Goal: Task Accomplishment & Management: Manage account settings

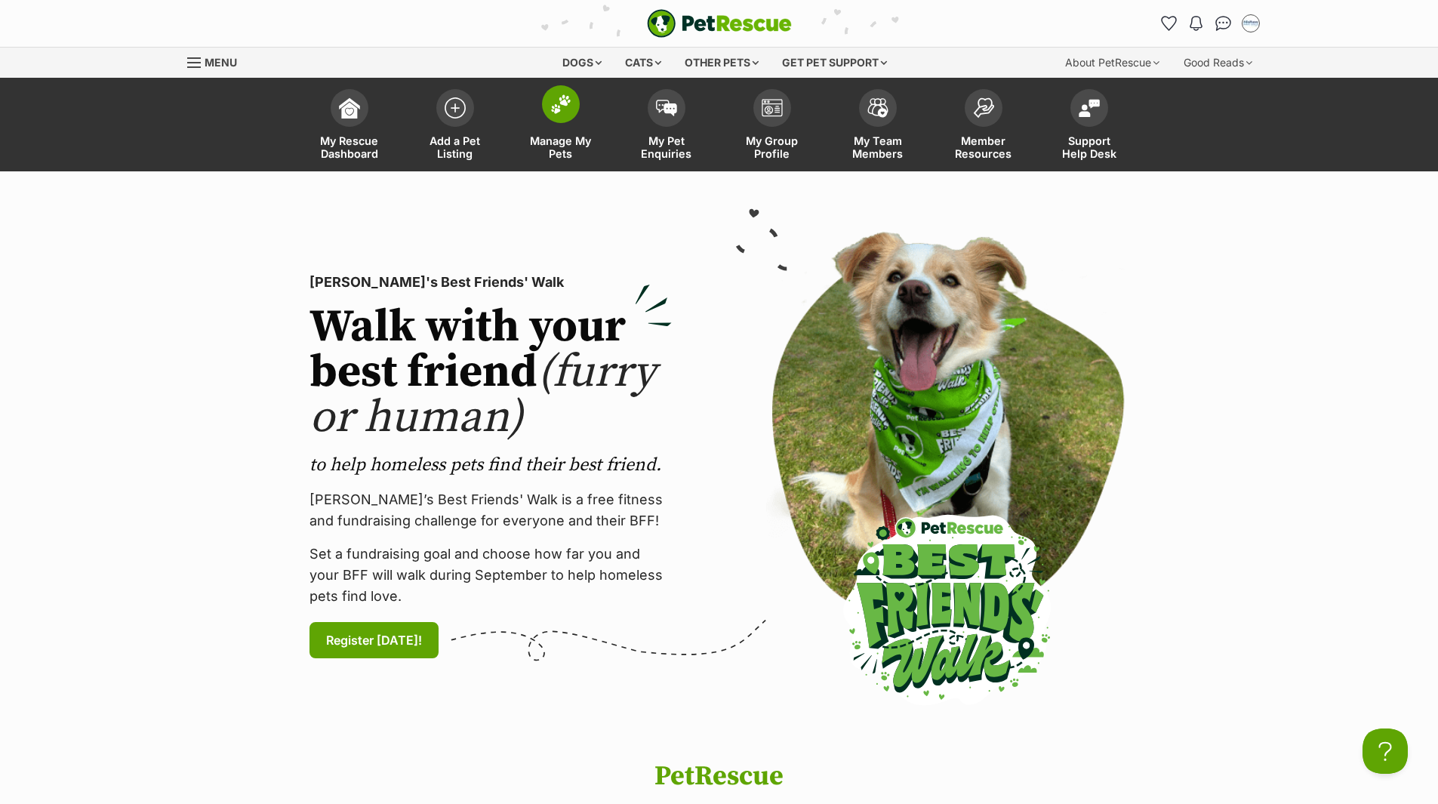
click at [568, 143] on span "Manage My Pets" at bounding box center [561, 147] width 68 height 26
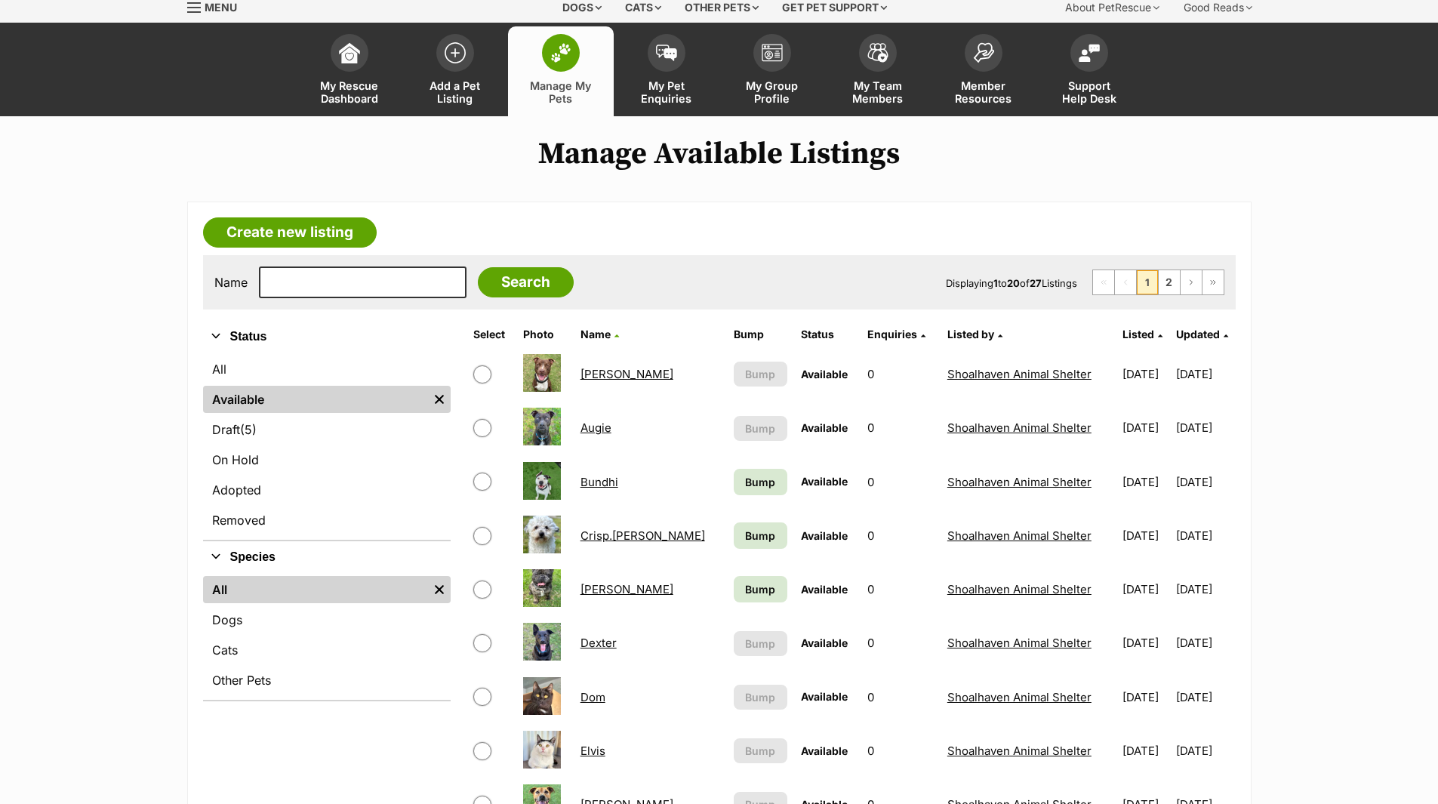
scroll to position [377, 0]
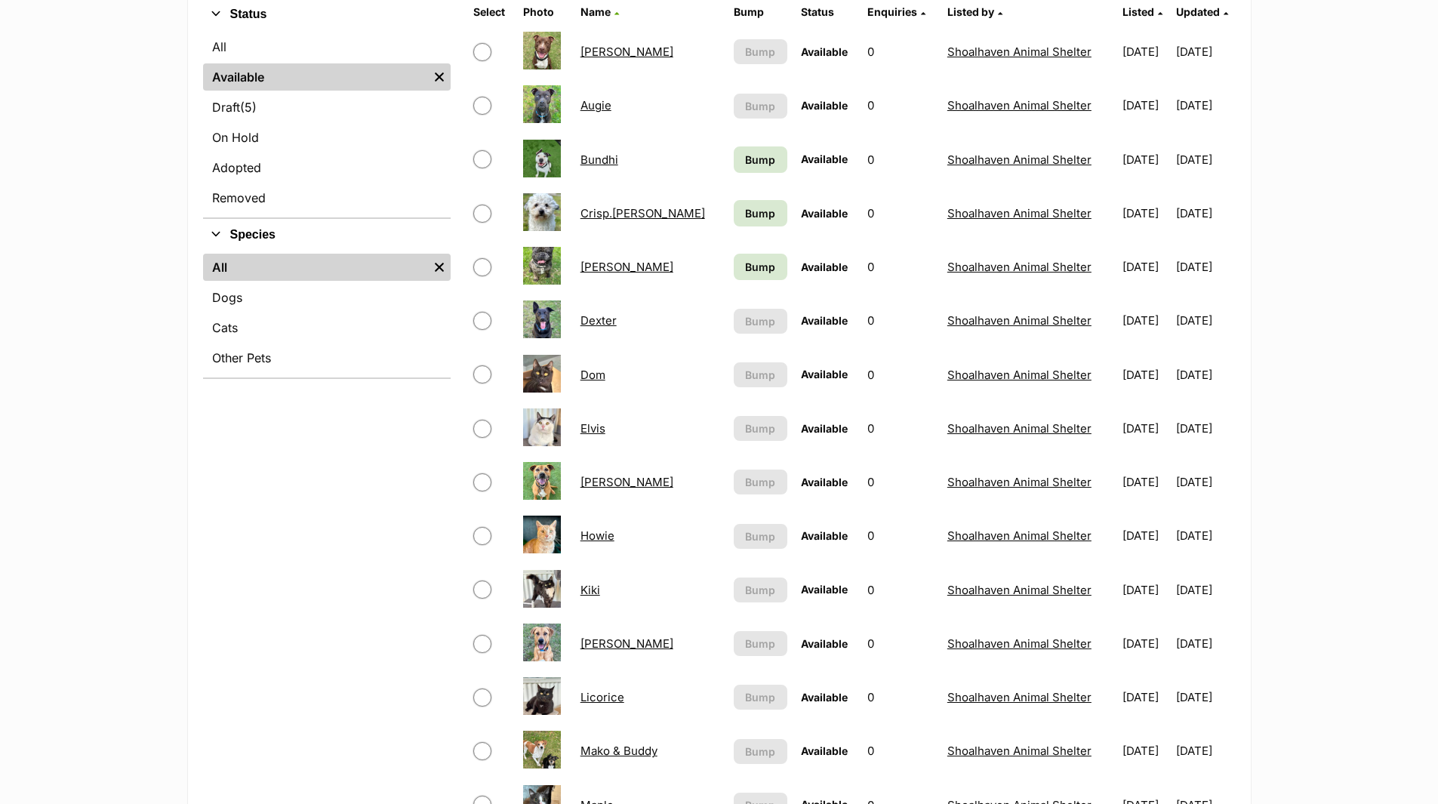
click at [622, 212] on link "Crisp.[PERSON_NAME]" at bounding box center [642, 213] width 125 height 14
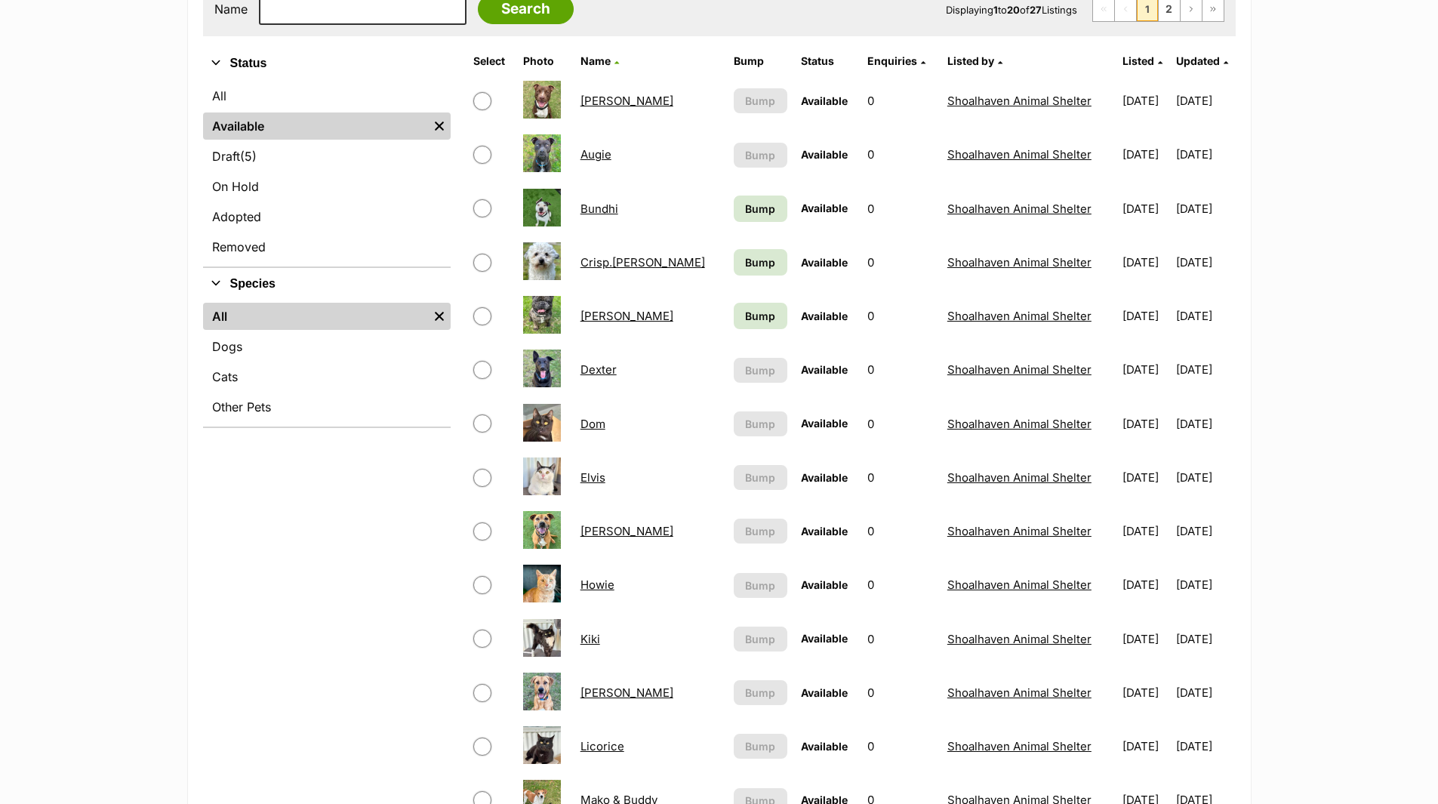
scroll to position [302, 0]
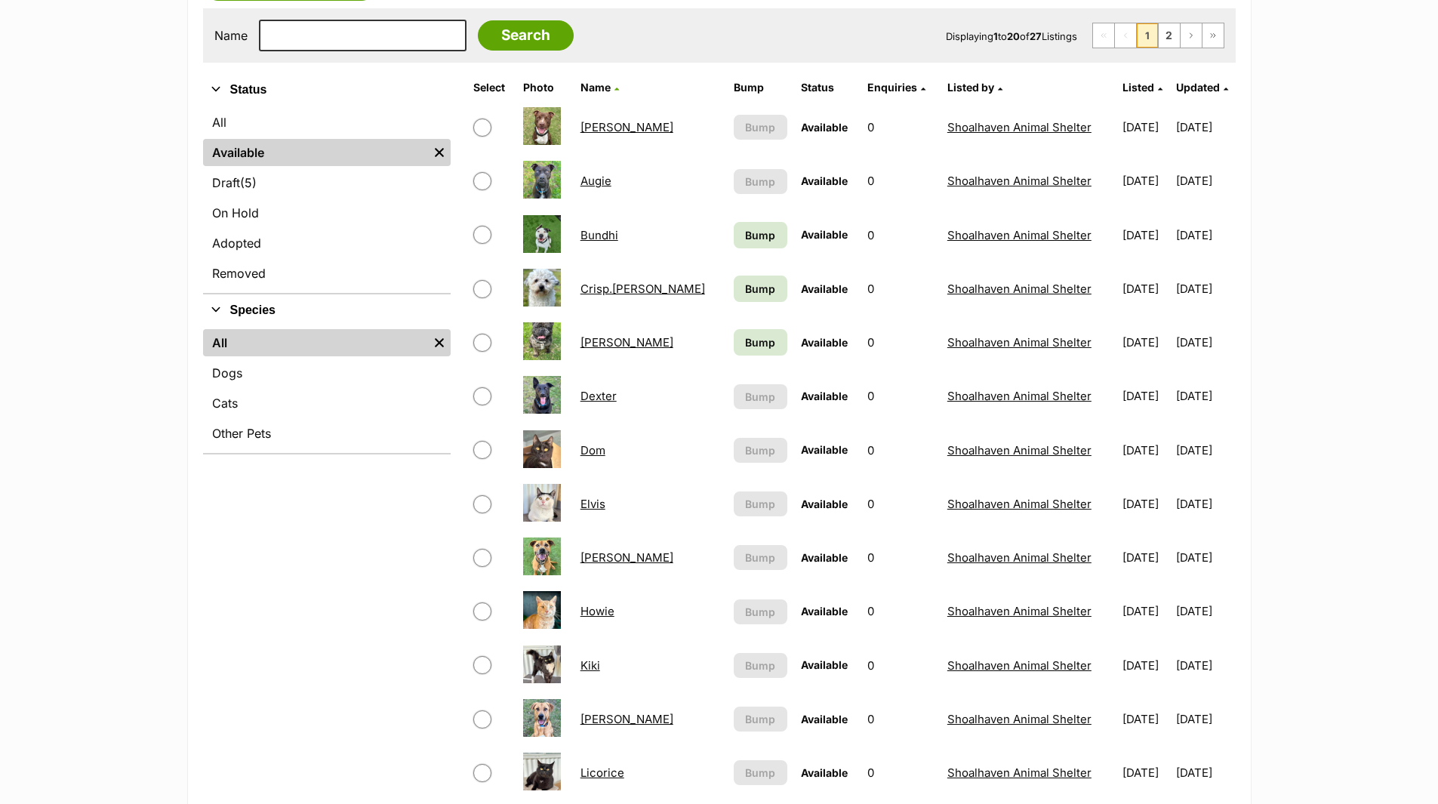
click at [623, 288] on link "Crisp.[PERSON_NAME]" at bounding box center [642, 288] width 125 height 14
click at [601, 342] on link "Dave" at bounding box center [626, 342] width 93 height 14
click at [602, 235] on link "Bundhi" at bounding box center [599, 235] width 38 height 14
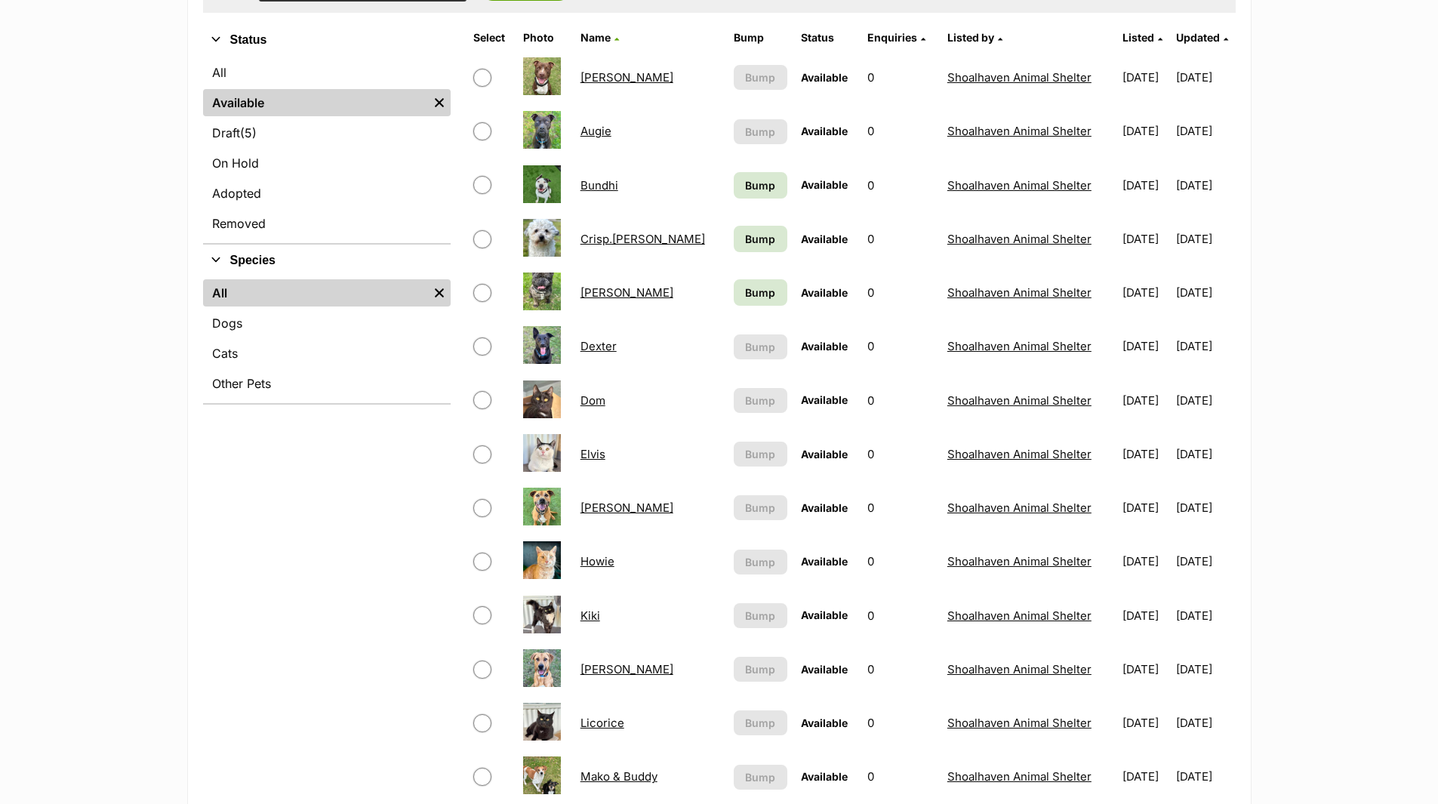
scroll to position [377, 0]
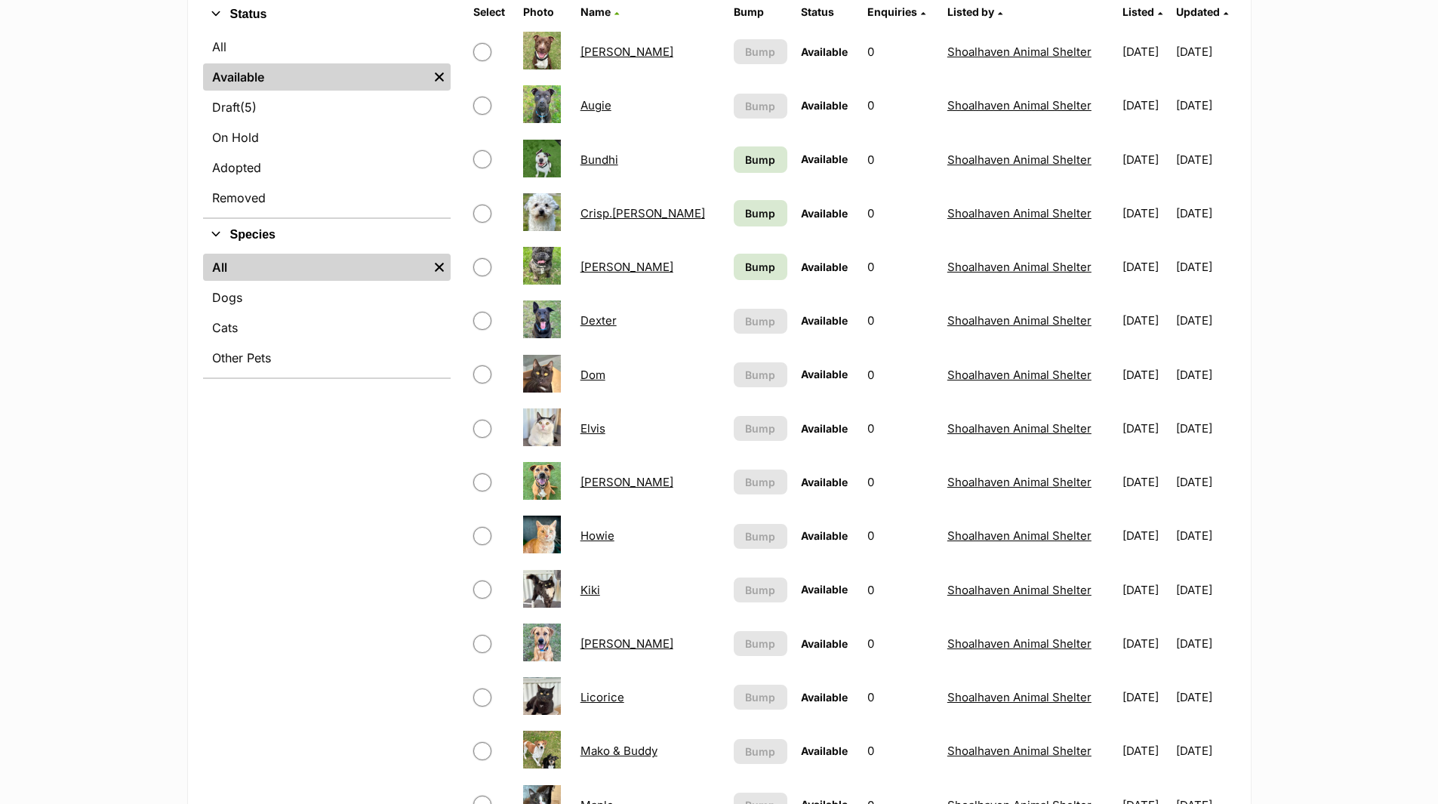
click at [607, 538] on link "Howie" at bounding box center [597, 535] width 34 height 14
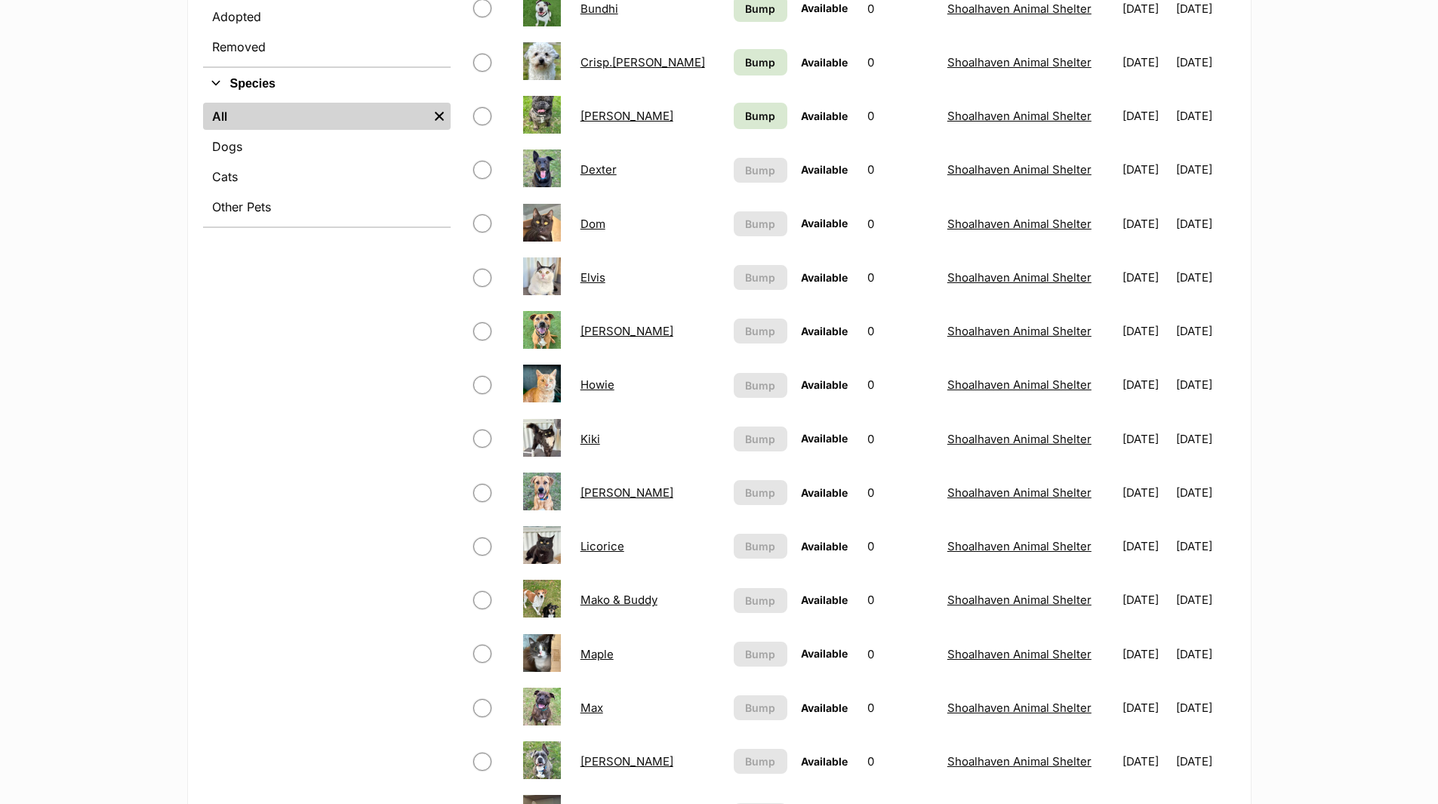
click at [602, 491] on link "Lance" at bounding box center [626, 492] width 93 height 14
click at [608, 601] on link "Mako & Buddy" at bounding box center [618, 599] width 77 height 14
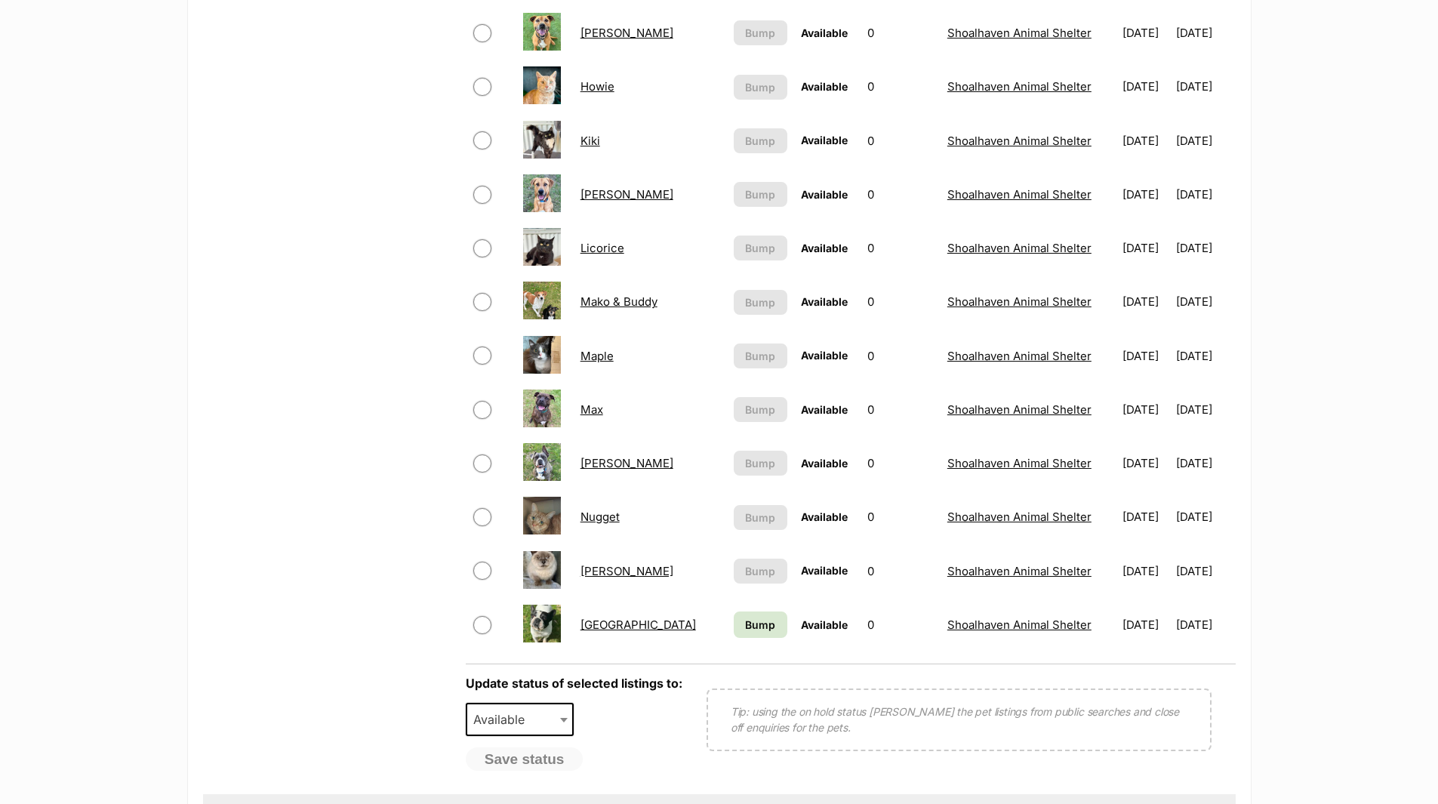
scroll to position [830, 0]
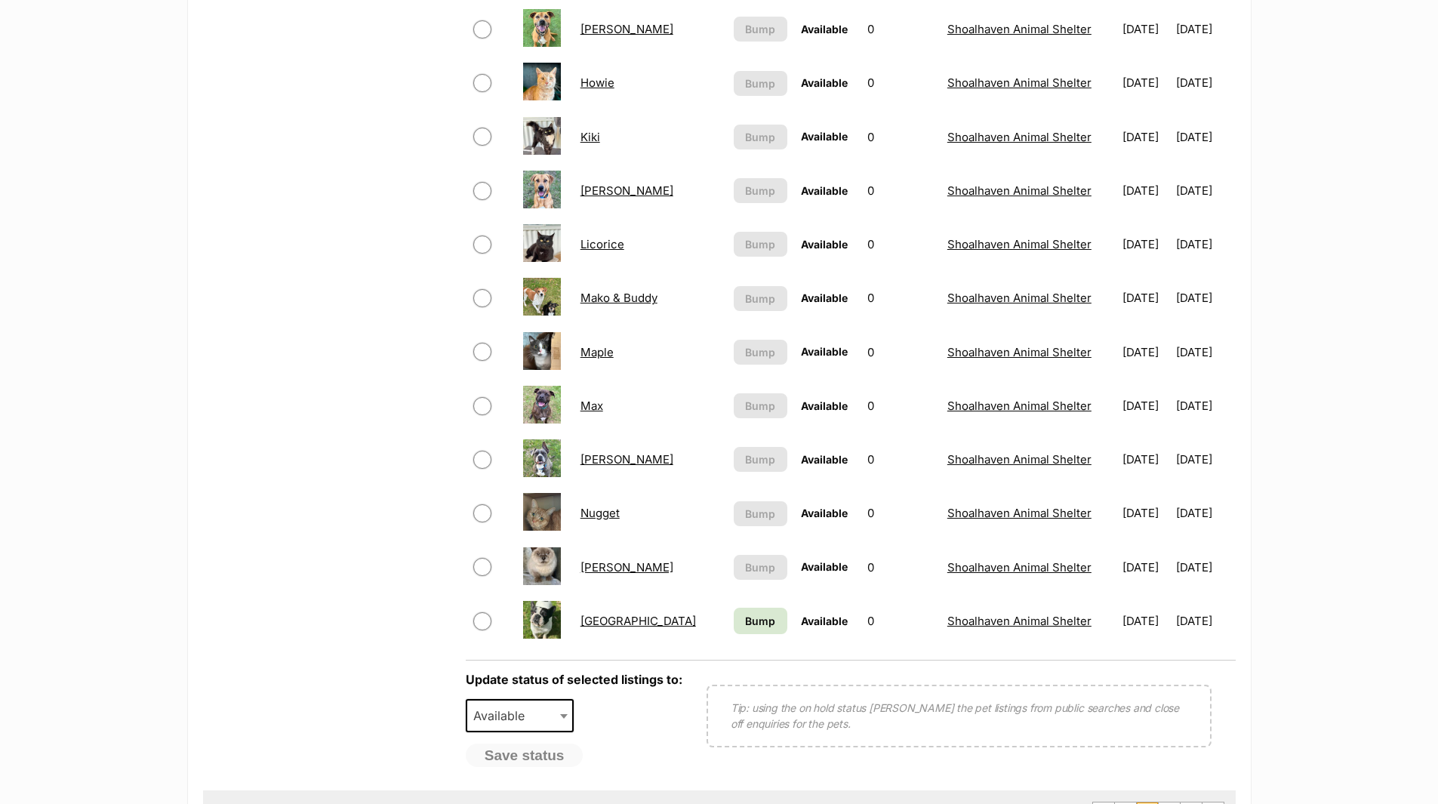
click at [588, 573] on link "Ola" at bounding box center [626, 567] width 93 height 14
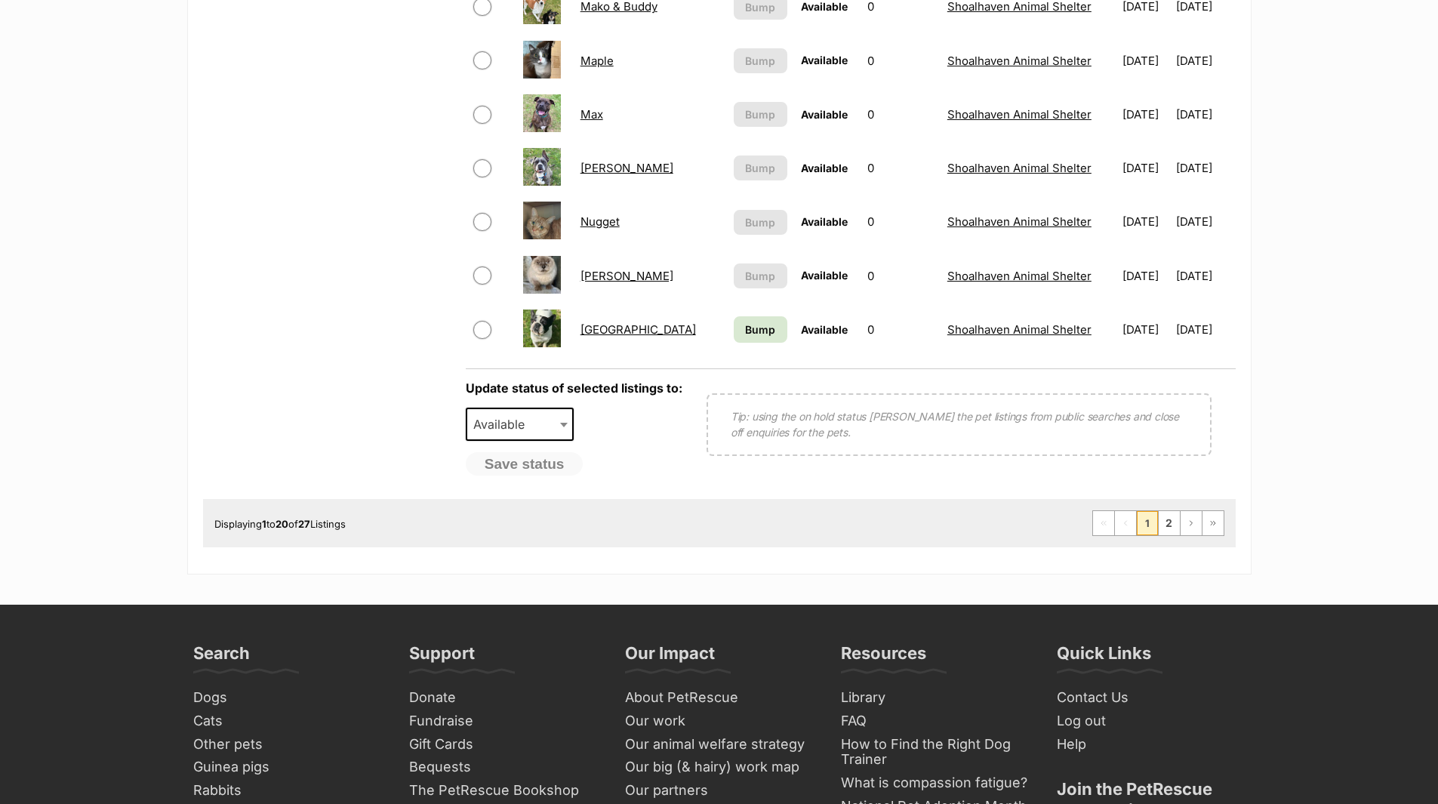
scroll to position [1132, 0]
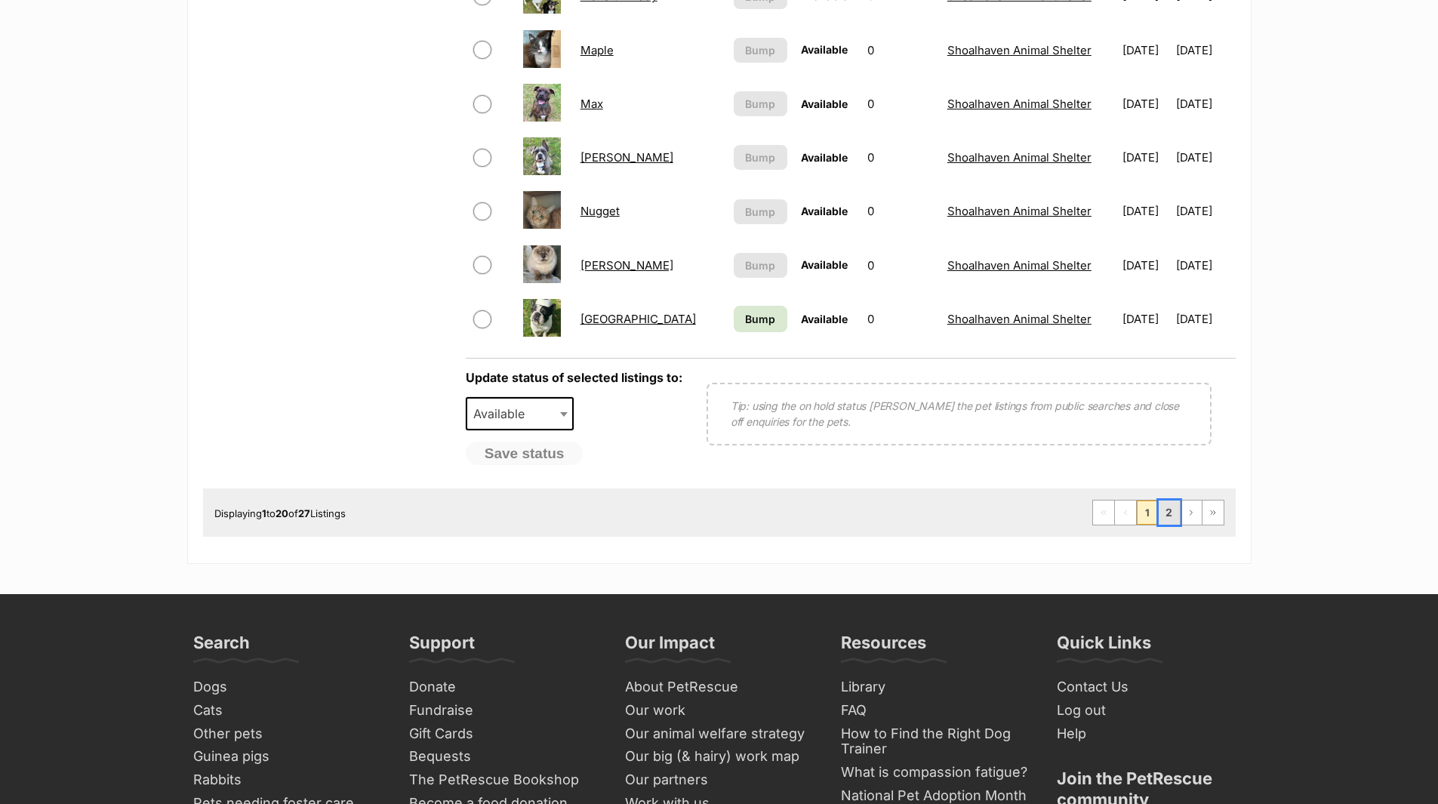
click at [1169, 520] on link "2" at bounding box center [1168, 512] width 21 height 24
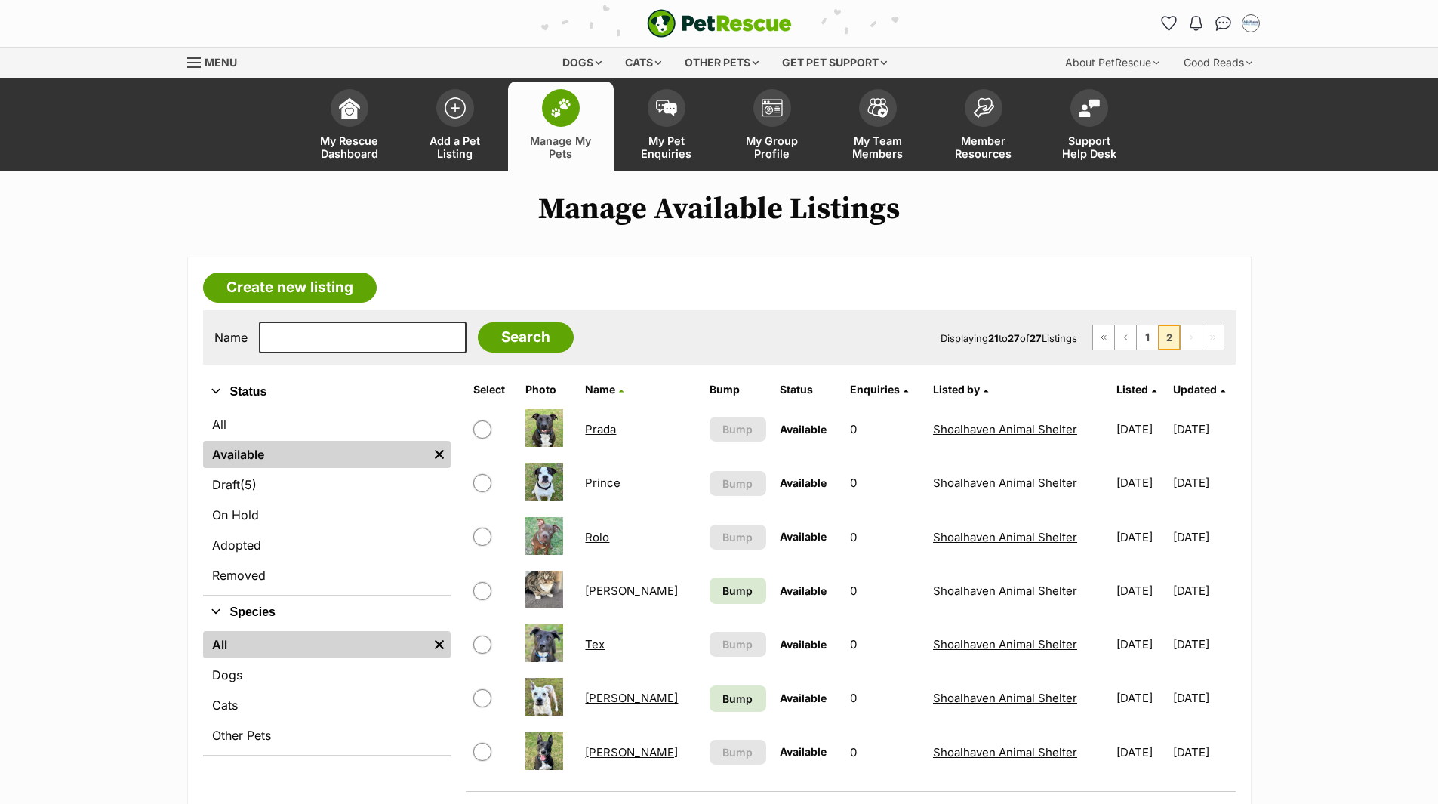
click at [604, 480] on link "Prince" at bounding box center [602, 482] width 35 height 14
click at [233, 705] on link "Cats" at bounding box center [327, 704] width 248 height 27
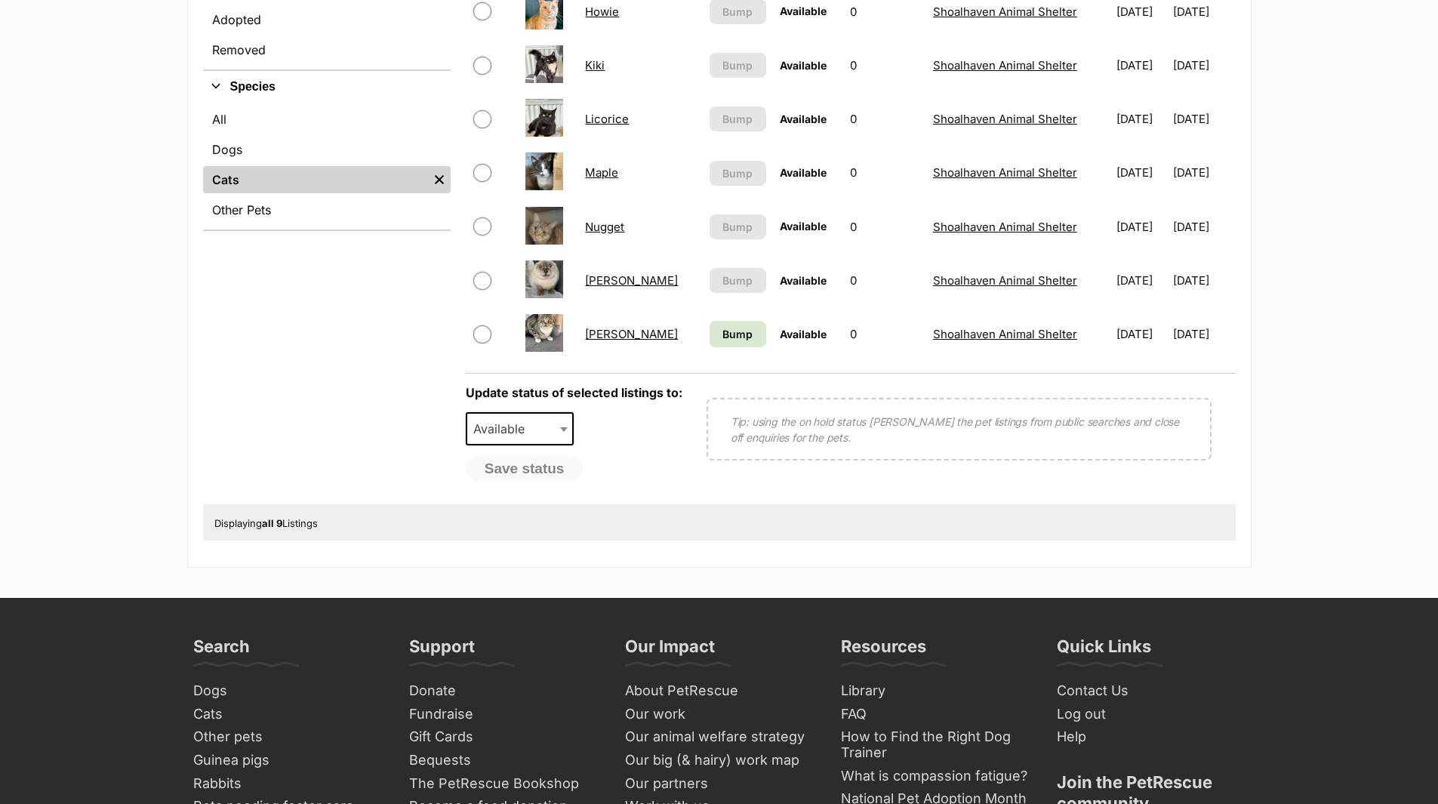
scroll to position [528, 0]
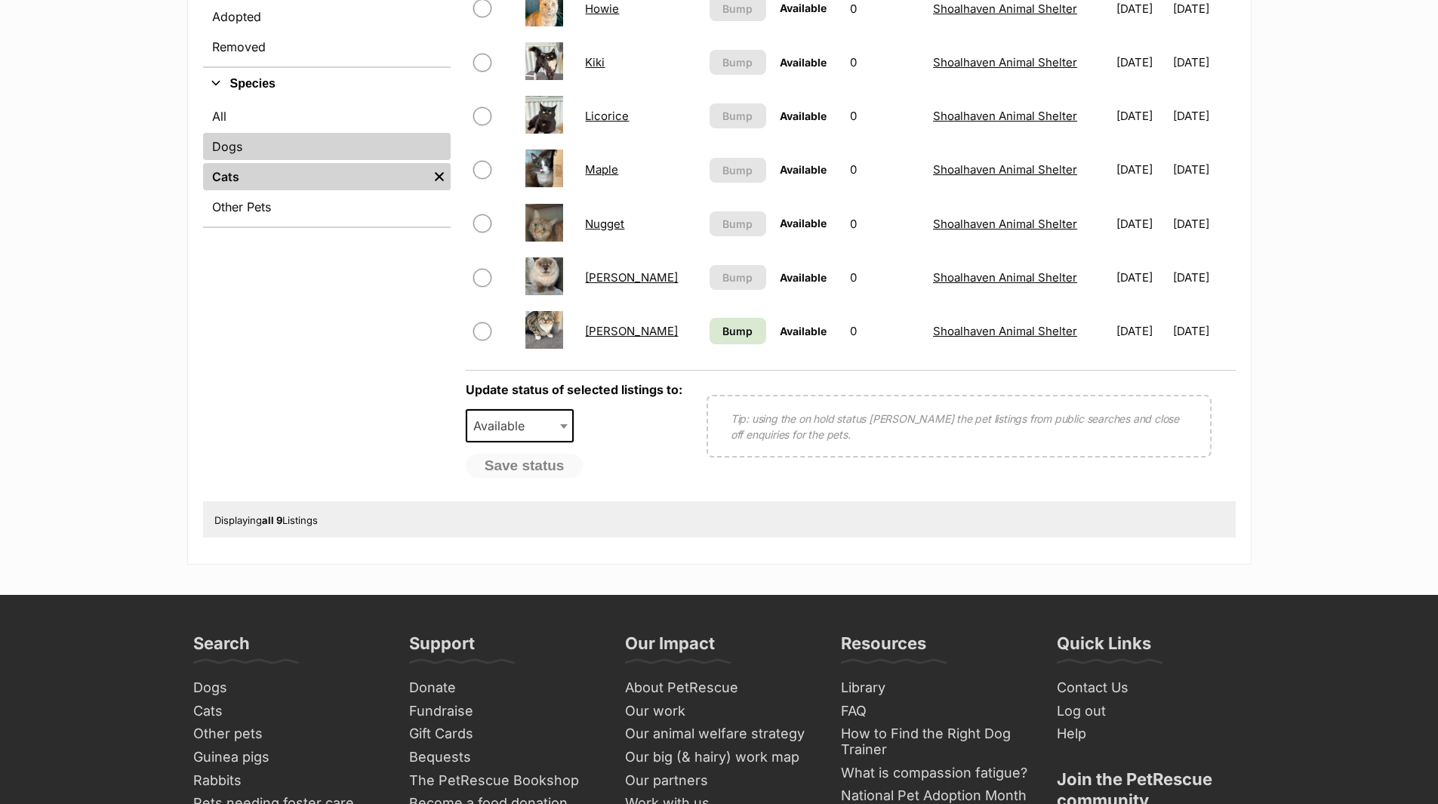
click at [228, 145] on link "Dogs" at bounding box center [327, 146] width 248 height 27
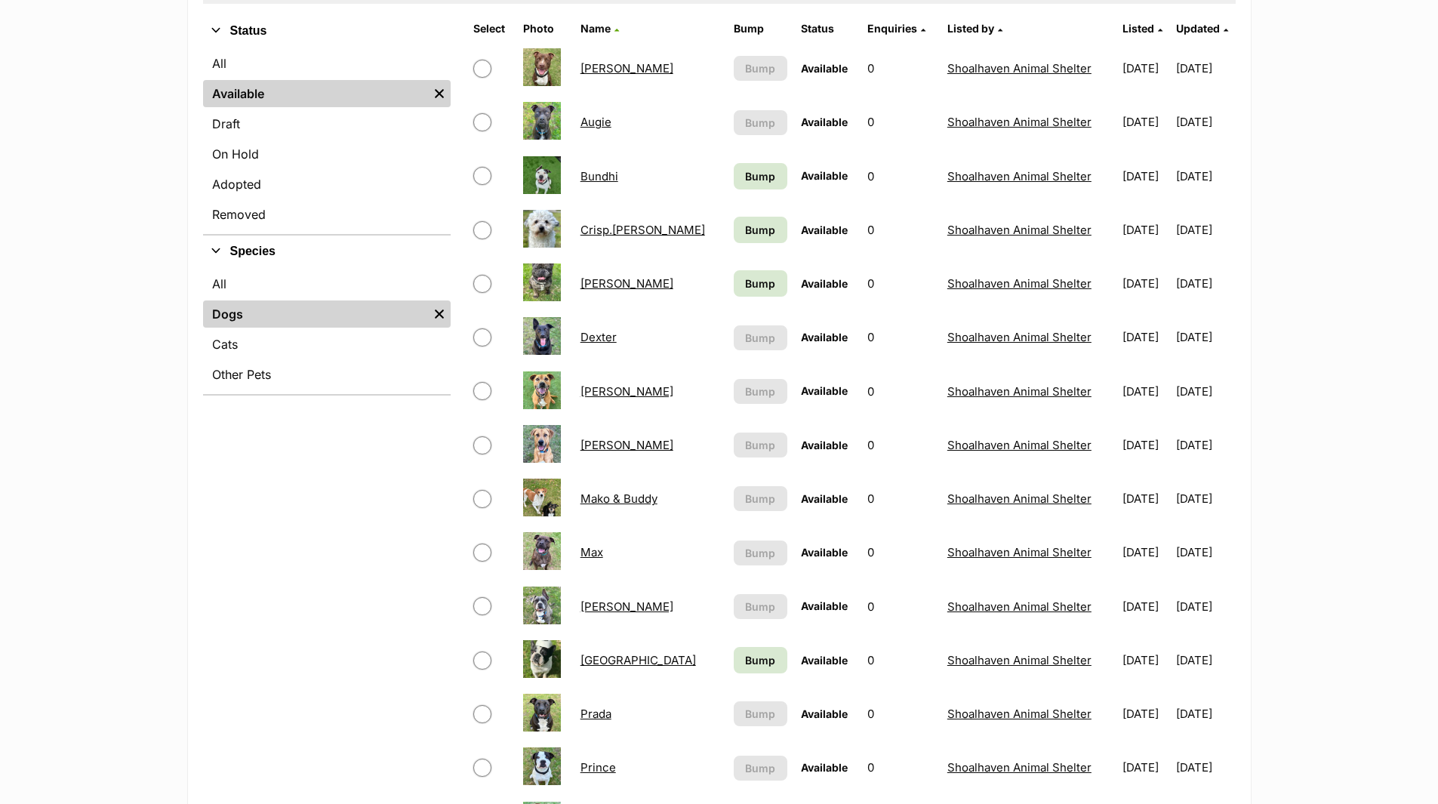
scroll to position [453, 0]
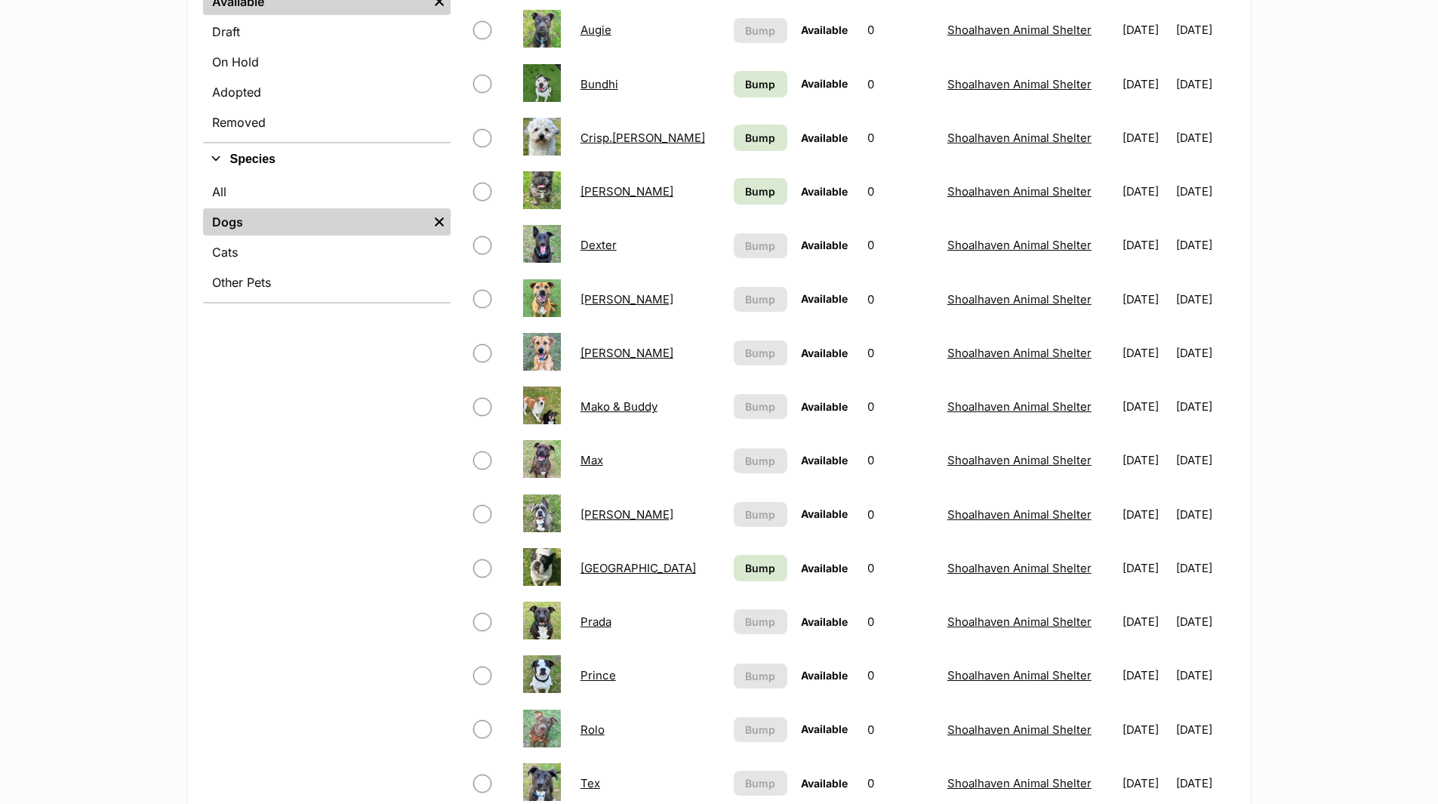
click at [605, 678] on link "Prince" at bounding box center [597, 675] width 35 height 14
click at [594, 141] on link "Crisp.P.Bacon" at bounding box center [642, 138] width 125 height 14
click at [627, 136] on link "Crisp.P.Bacon" at bounding box center [642, 138] width 125 height 14
